Goal: Book appointment/travel/reservation

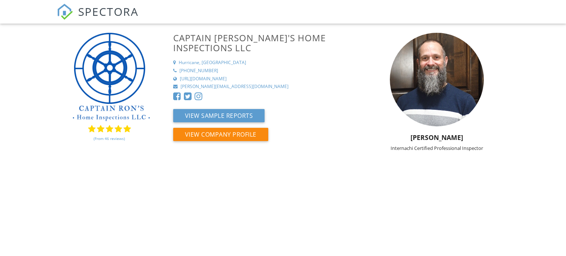
click at [341, 109] on div "View Sample Reports View Company Profile" at bounding box center [264, 128] width 182 height 38
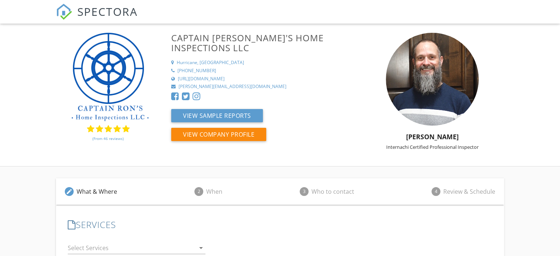
scroll to position [101, 0]
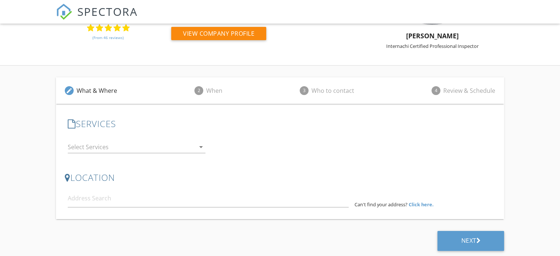
click at [202, 145] on icon "arrow_drop_down" at bounding box center [201, 147] width 9 height 9
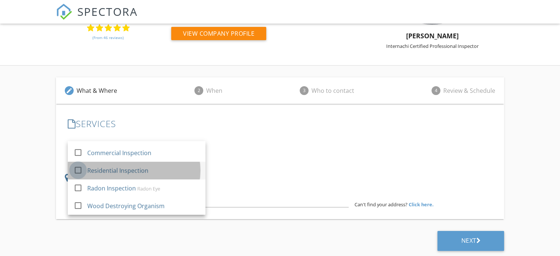
click at [79, 168] on div at bounding box center [78, 170] width 13 height 13
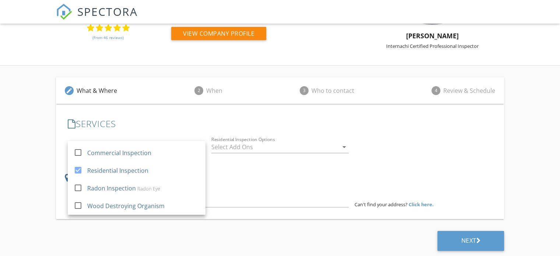
click at [241, 184] on div "LOCATION Address Form Can't find your address? Click here." at bounding box center [280, 189] width 430 height 35
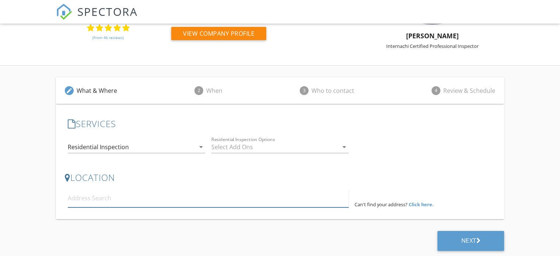
click at [99, 197] on input at bounding box center [208, 198] width 281 height 18
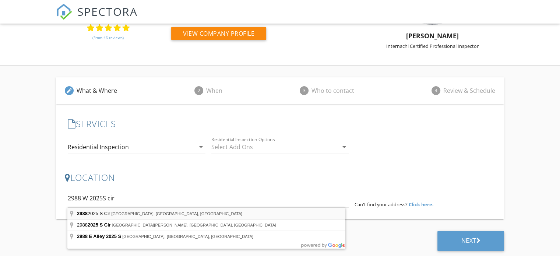
type input "2988 2025 S Cir, Cedar City, UT, USA"
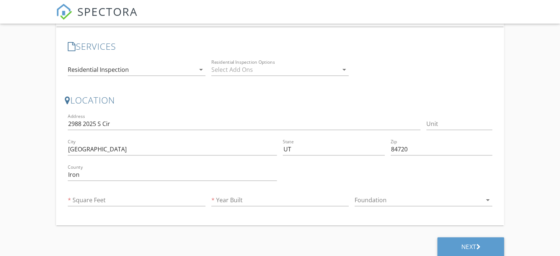
scroll to position [184, 0]
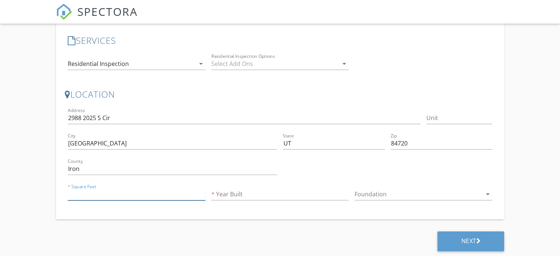
click at [96, 192] on input "Square Feet" at bounding box center [137, 194] width 138 height 12
type input "2345"
click at [257, 193] on input "Year Built" at bounding box center [280, 194] width 138 height 12
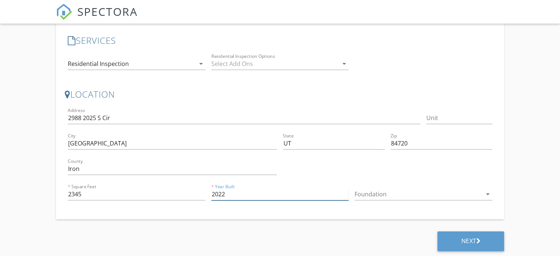
type input "2022"
click at [484, 193] on icon "arrow_drop_down" at bounding box center [487, 194] width 9 height 9
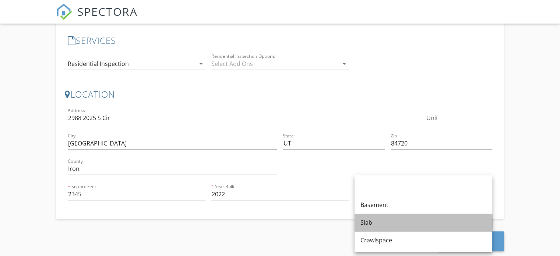
click at [372, 228] on div "Slab" at bounding box center [423, 223] width 126 height 18
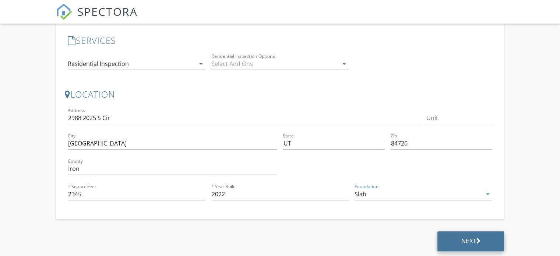
click at [454, 243] on div "Next" at bounding box center [470, 241] width 67 height 20
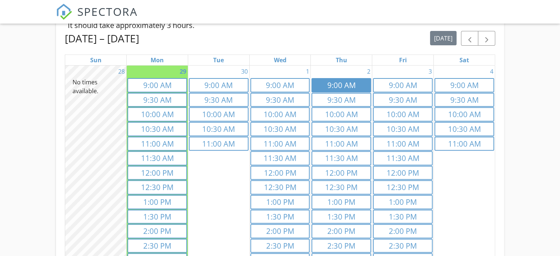
scroll to position [205, 0]
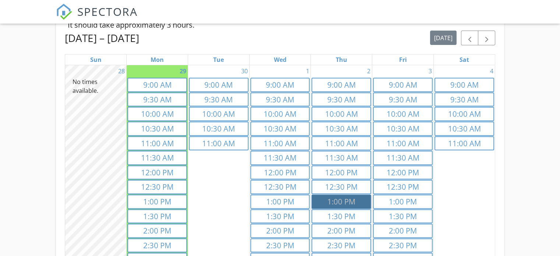
click at [345, 204] on link "1p 1:00 PM" at bounding box center [342, 201] width 60 height 14
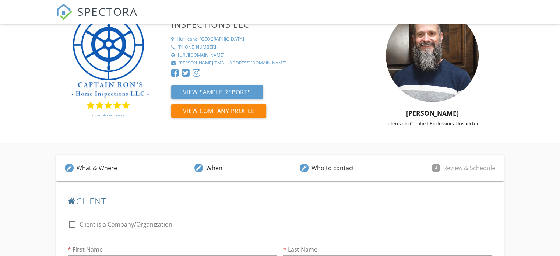
scroll to position [8, 0]
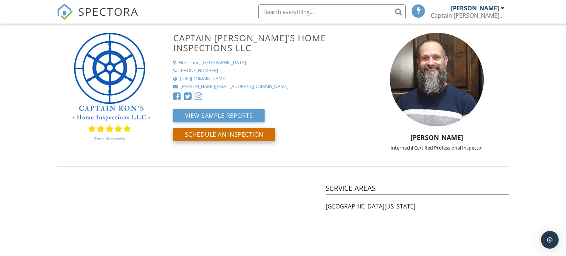
click at [225, 128] on button "Schedule an Inspection" at bounding box center [224, 134] width 102 height 13
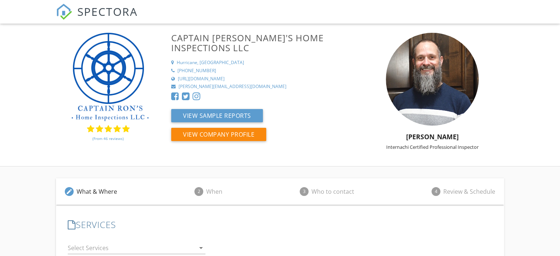
scroll to position [101, 0]
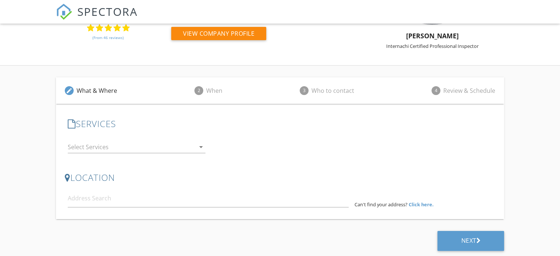
click at [202, 145] on icon "arrow_drop_down" at bounding box center [201, 147] width 9 height 9
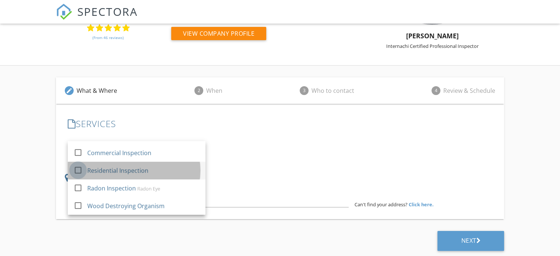
click at [79, 170] on div at bounding box center [78, 170] width 13 height 13
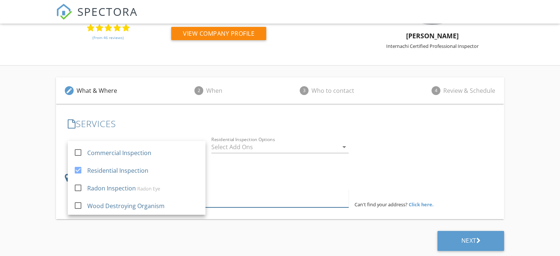
click at [222, 196] on input at bounding box center [208, 198] width 281 height 18
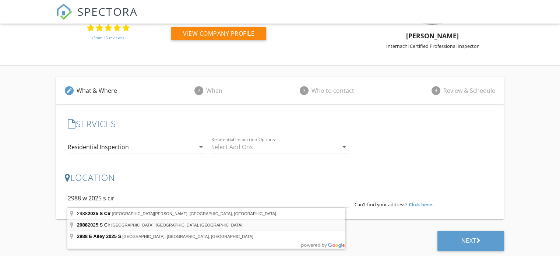
type input "[STREET_ADDRESS]"
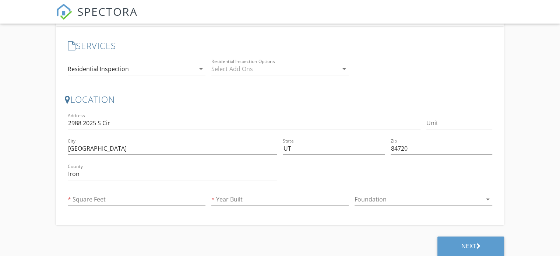
scroll to position [184, 0]
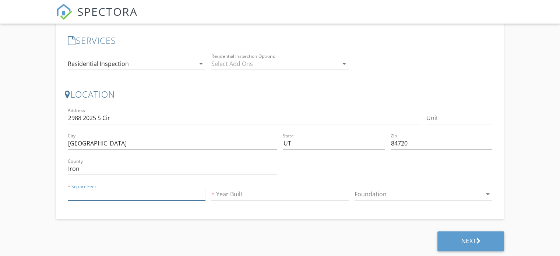
click at [108, 188] on input "Square Feet" at bounding box center [137, 194] width 138 height 12
type input "2345"
click at [246, 192] on input "Year Built" at bounding box center [280, 194] width 138 height 12
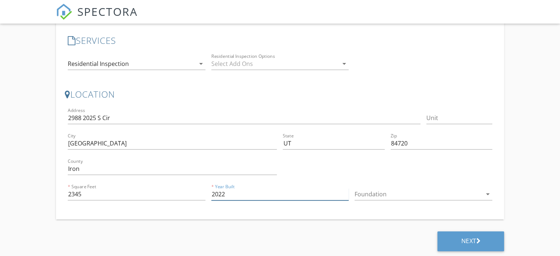
type input "2022"
click at [488, 196] on icon "arrow_drop_down" at bounding box center [487, 194] width 9 height 9
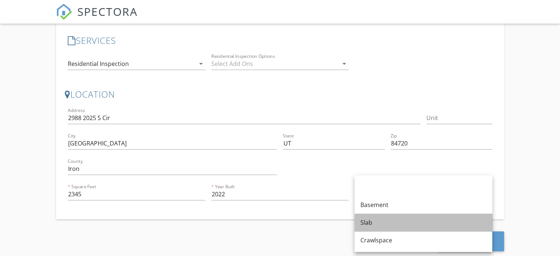
click at [366, 225] on div "Slab" at bounding box center [423, 222] width 126 height 9
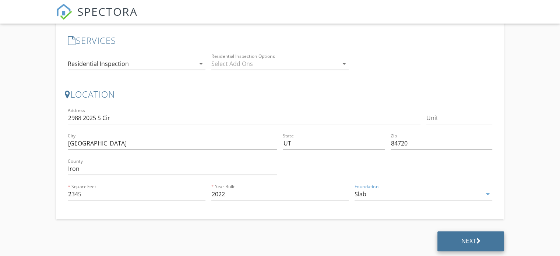
click at [477, 241] on icon at bounding box center [478, 240] width 4 height 7
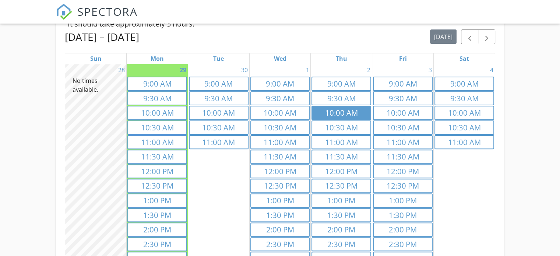
scroll to position [208, 0]
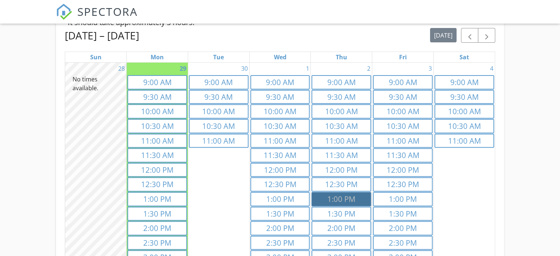
click at [343, 194] on link "1p 1:00 PM" at bounding box center [342, 199] width 60 height 14
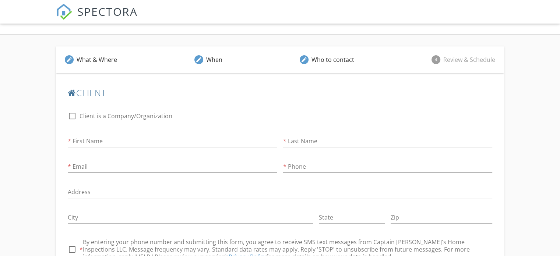
scroll to position [125, 0]
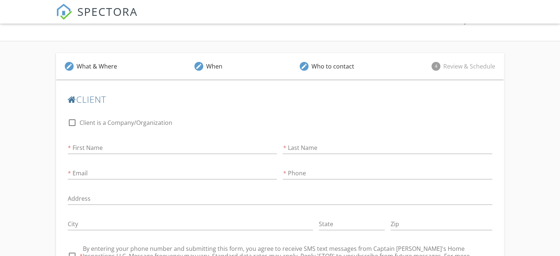
click at [107, 141] on div "First Name" at bounding box center [172, 149] width 209 height 24
click at [91, 147] on input "First Name" at bounding box center [172, 148] width 209 height 12
type input "Jason & Jessica"
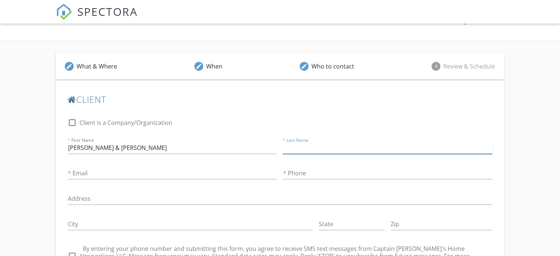
click at [344, 146] on input "Last Name" at bounding box center [387, 148] width 209 height 12
type input "Valentine"
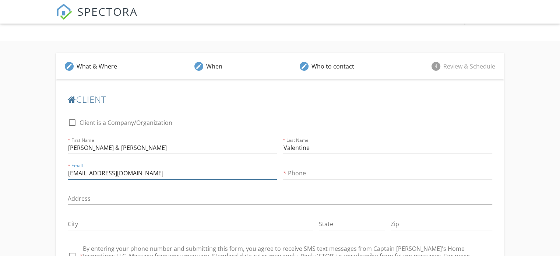
type input "jaynjessval@gmail.com"
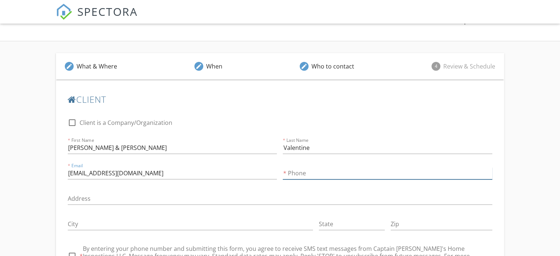
click at [306, 170] on input "Phone" at bounding box center [387, 173] width 209 height 12
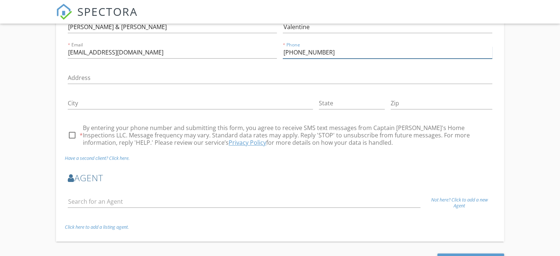
scroll to position [246, 0]
type input "435-263-1407"
click at [72, 134] on div at bounding box center [72, 135] width 13 height 13
checkbox input "true"
click at [110, 225] on icon "Click here to add a listing agent." at bounding box center [97, 226] width 64 height 7
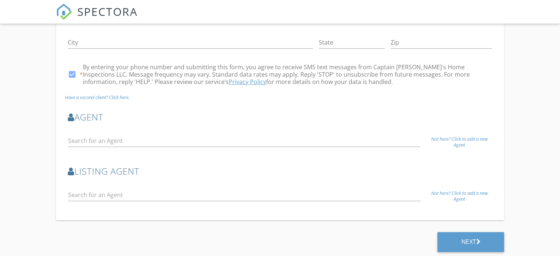
scroll to position [307, 0]
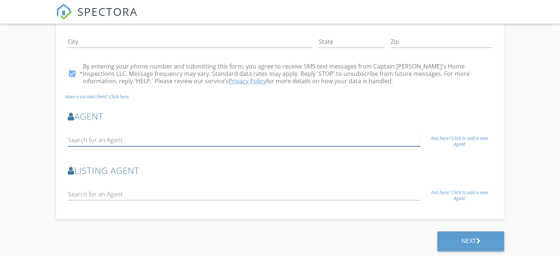
click at [89, 141] on input "text" at bounding box center [244, 140] width 353 height 12
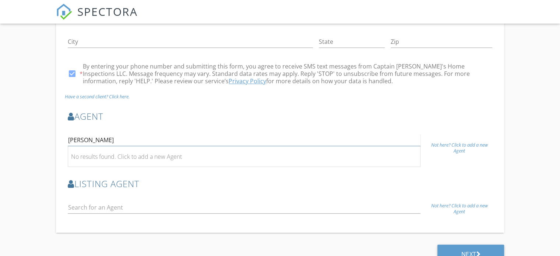
scroll to position [321, 0]
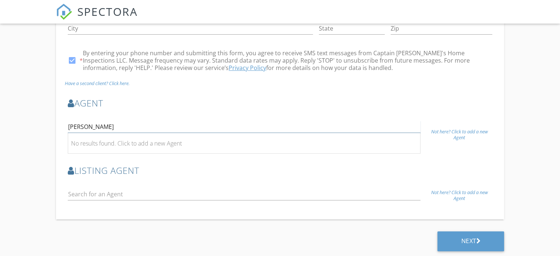
type input "Jamie Manrique"
click at [467, 128] on icon "Not here? Click to add a new Agent" at bounding box center [459, 134] width 57 height 13
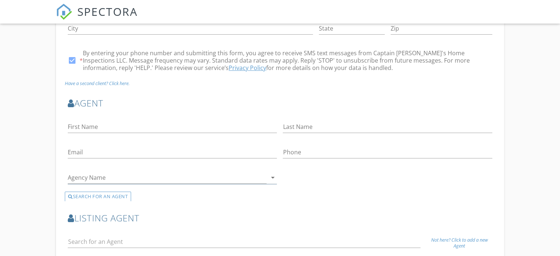
scroll to position [282, 0]
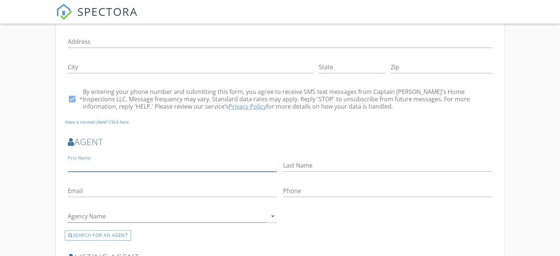
click at [98, 168] on input "First Name" at bounding box center [172, 165] width 209 height 12
type input "a"
type input "Jamie"
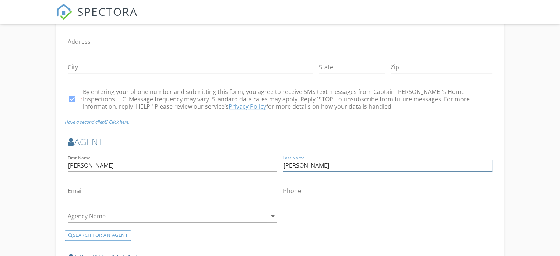
type input "Manrique"
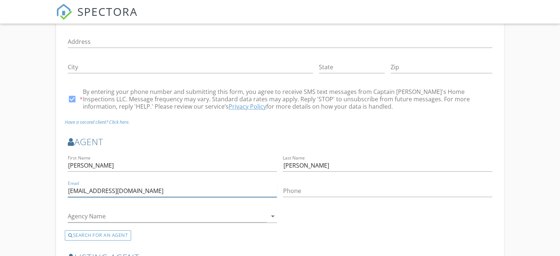
type input "jamiesellinghomesut@gmail.com"
drag, startPoint x: 155, startPoint y: 222, endPoint x: 274, endPoint y: 216, distance: 118.7
click at [274, 216] on div "Agency Name arrow_drop_down" at bounding box center [172, 220] width 209 height 20
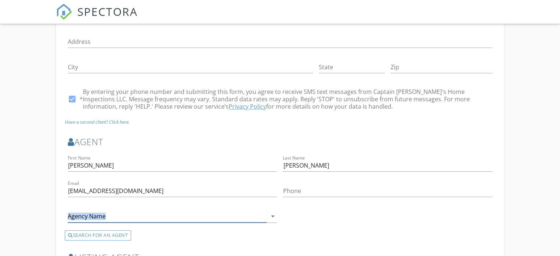
click at [274, 216] on icon "arrow_drop_down" at bounding box center [272, 216] width 9 height 9
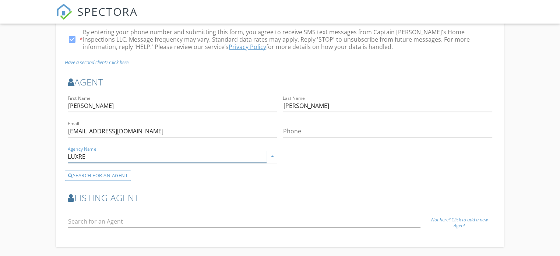
scroll to position [368, 0]
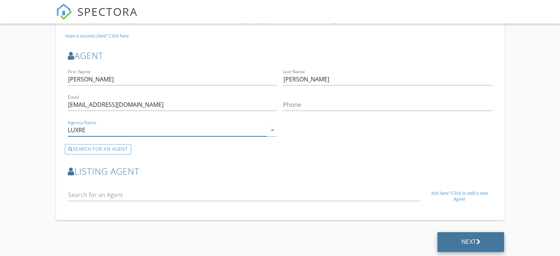
type input "LUXRE"
click at [456, 243] on div "Next" at bounding box center [470, 242] width 67 height 20
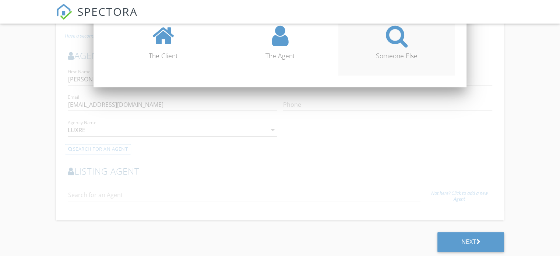
click at [399, 37] on icon at bounding box center [397, 36] width 22 height 24
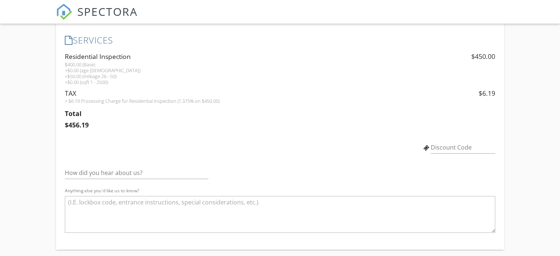
scroll to position [253, 0]
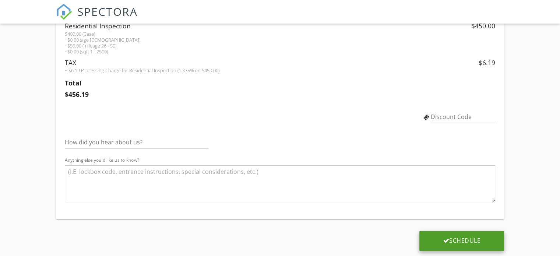
click at [462, 238] on div "Schedule" at bounding box center [462, 240] width 38 height 7
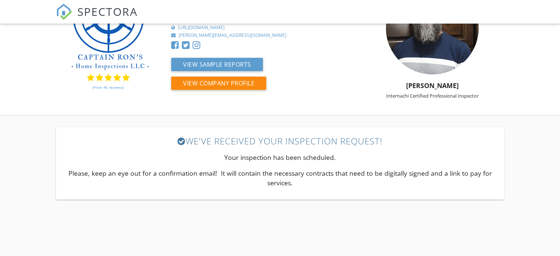
scroll to position [51, 0]
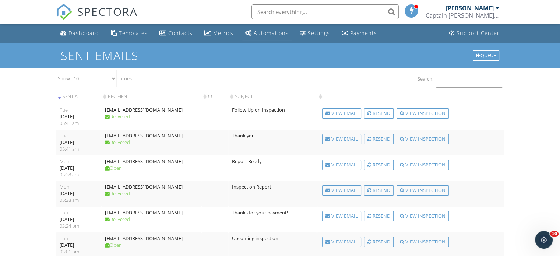
click at [262, 28] on link "Automations" at bounding box center [266, 34] width 49 height 14
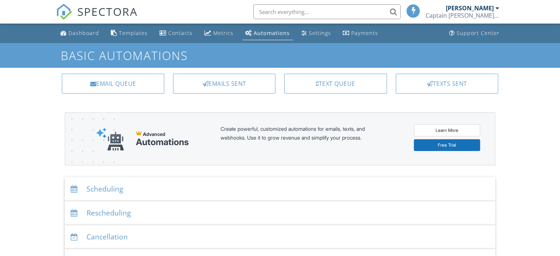
click at [83, 33] on div "Dashboard" at bounding box center [83, 32] width 31 height 7
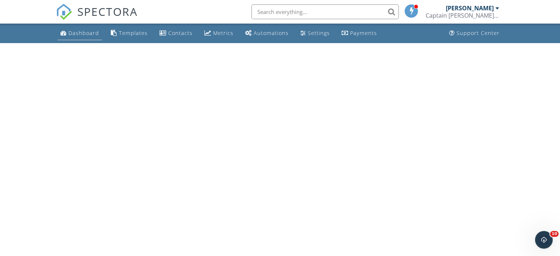
click at [81, 32] on div "Dashboard" at bounding box center [83, 32] width 31 height 7
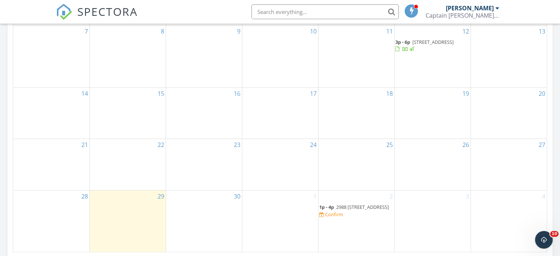
scroll to position [424, 0]
click at [343, 215] on div "Confirm" at bounding box center [334, 214] width 18 height 6
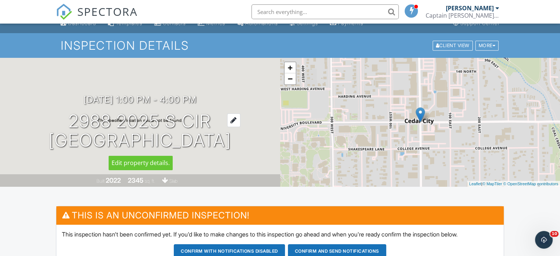
click at [240, 120] on div at bounding box center [233, 120] width 13 height 14
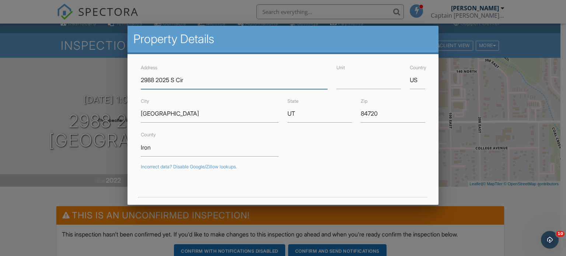
click at [155, 78] on input "2988 2025 S Cir" at bounding box center [234, 80] width 187 height 18
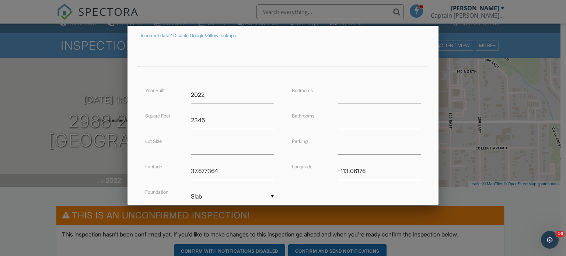
scroll to position [188, 0]
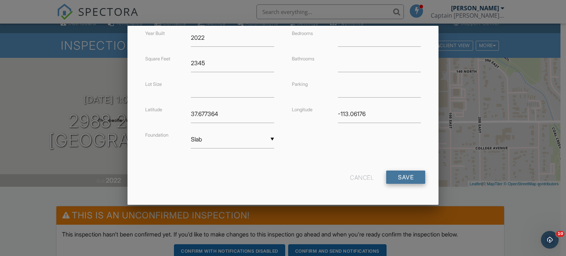
type input "[STREET_ADDRESS]"
click at [401, 177] on input "Save" at bounding box center [405, 176] width 39 height 13
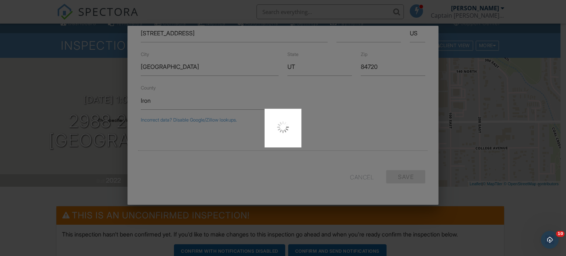
type input "37.67733339999999"
type input "-113.0618938"
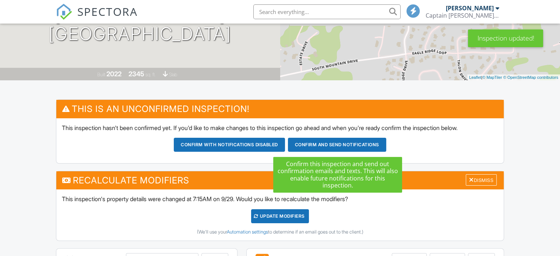
click at [332, 144] on button "Confirm and send notifications" at bounding box center [337, 145] width 98 height 14
